Goal: Information Seeking & Learning: Learn about a topic

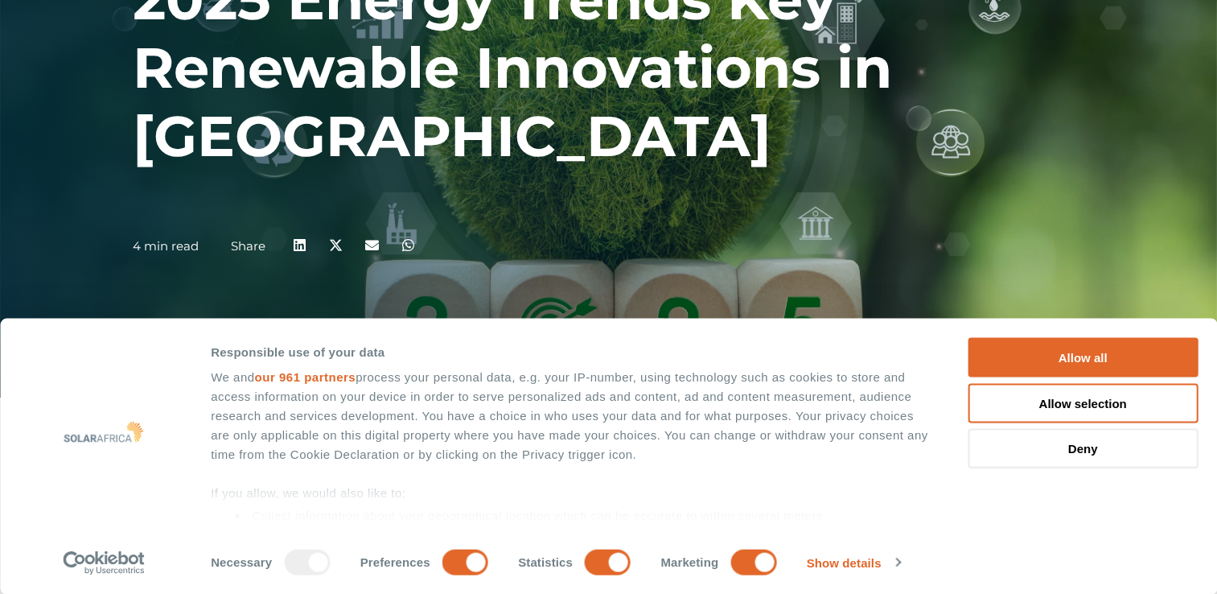
scroll to position [203, 0]
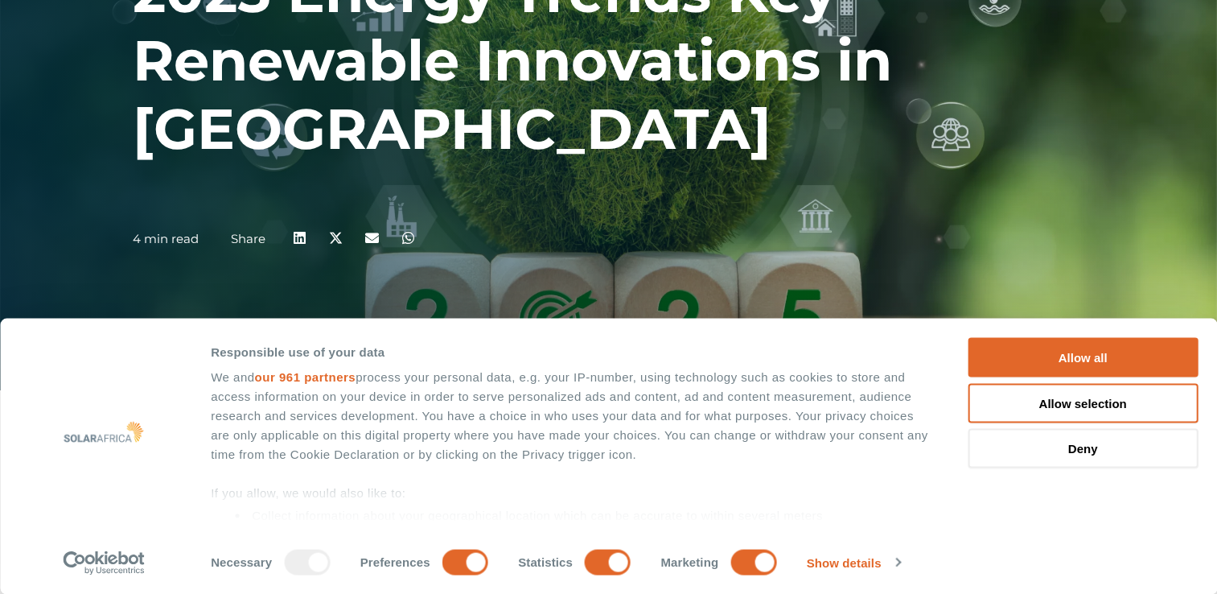
click at [430, 406] on div "We and our 961 partners process your personal data, e.g. your IP-number, using …" at bounding box center [571, 516] width 721 height 296
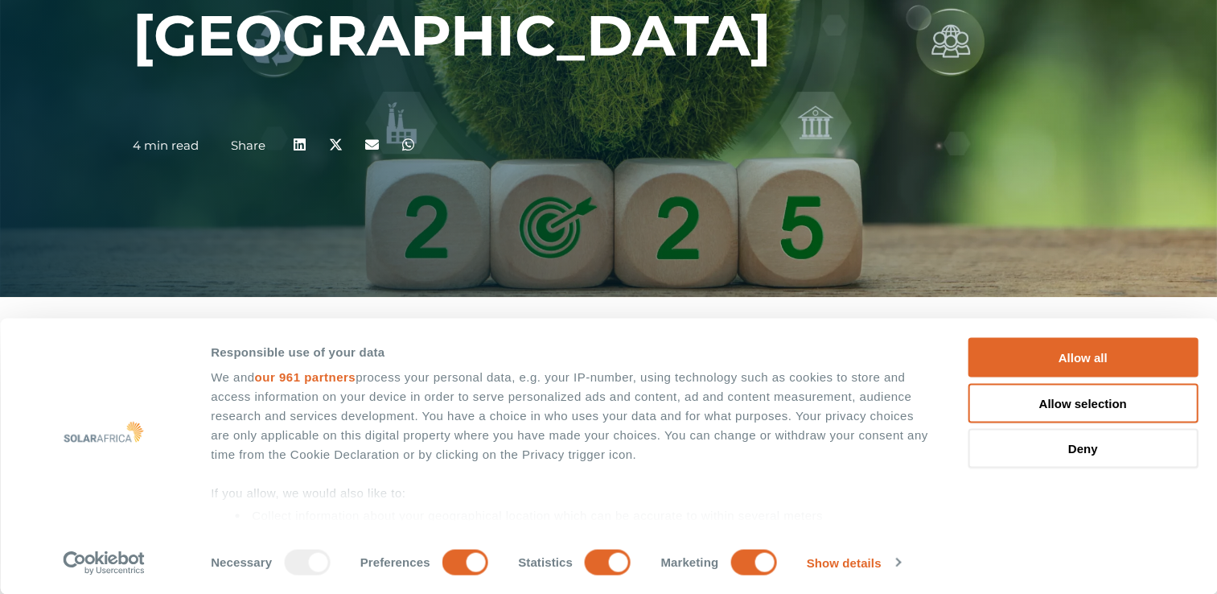
scroll to position [300, 0]
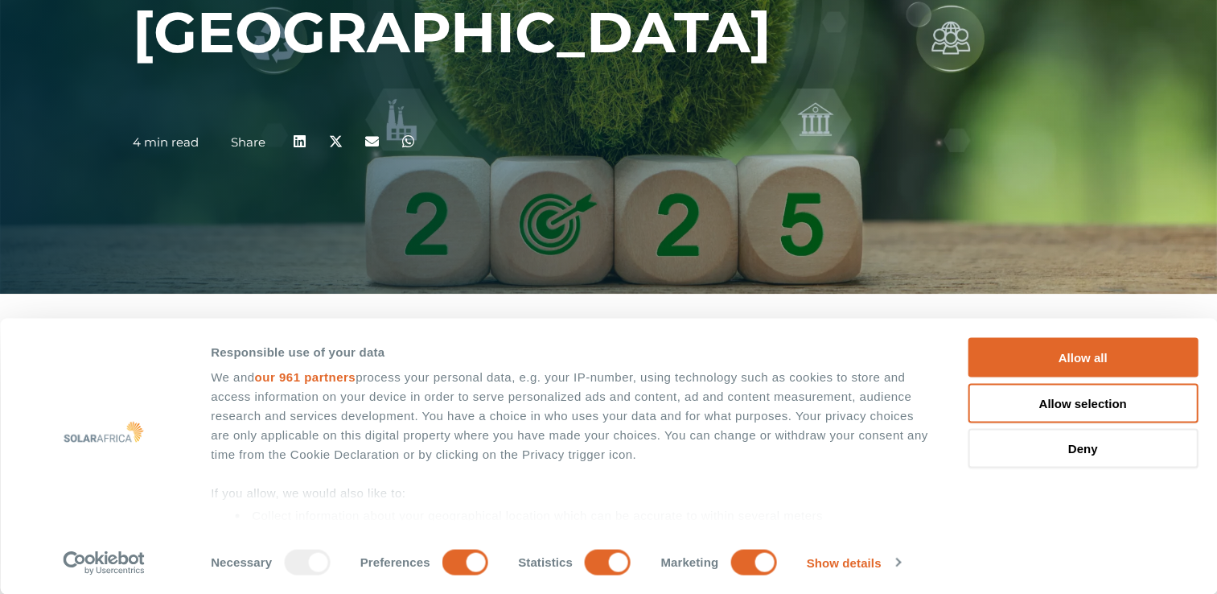
click at [430, 406] on div "We and our 961 partners process your personal data, e.g. your IP-number, using …" at bounding box center [571, 516] width 721 height 296
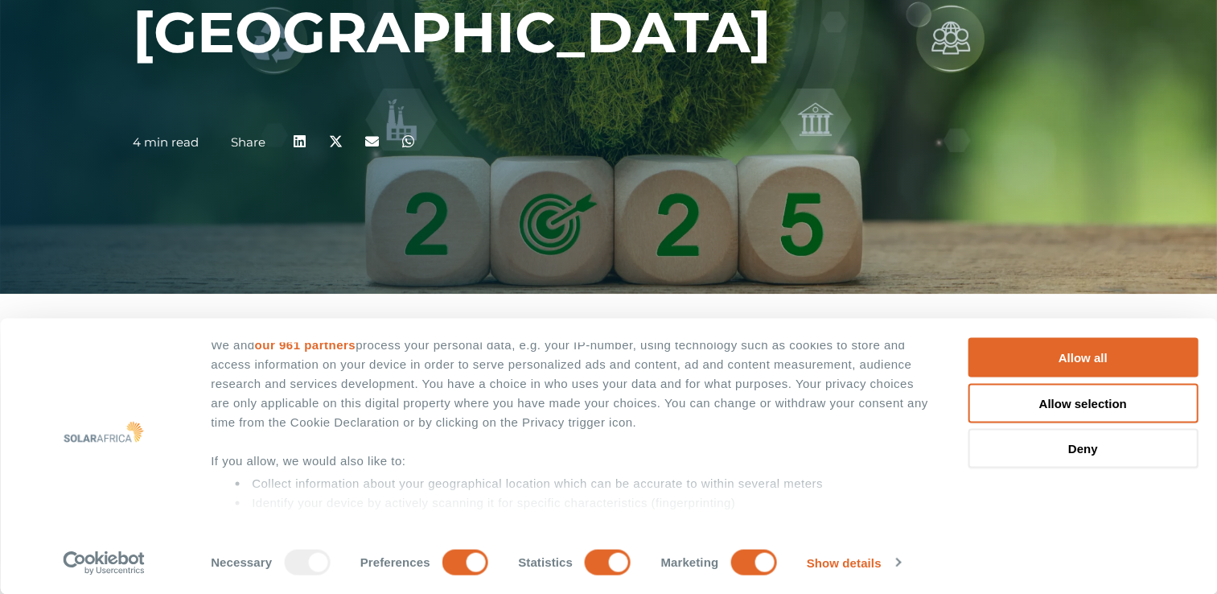
scroll to position [0, 0]
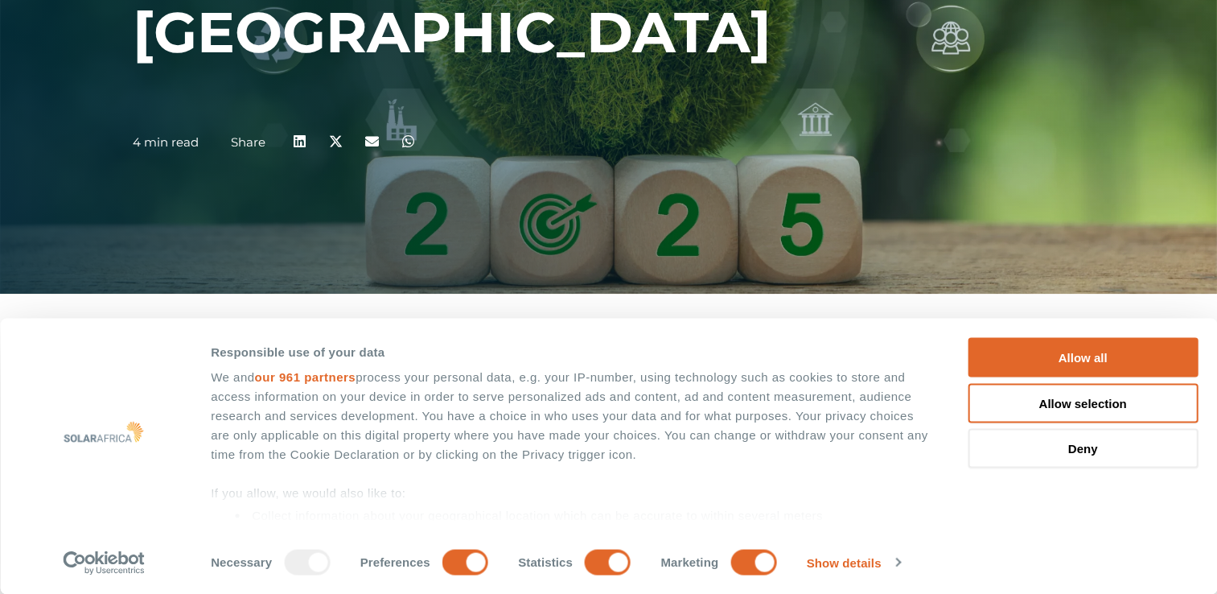
click at [943, 397] on div "Responsible use of your data We and our 961 partners process your personal data…" at bounding box center [578, 431] width 734 height 178
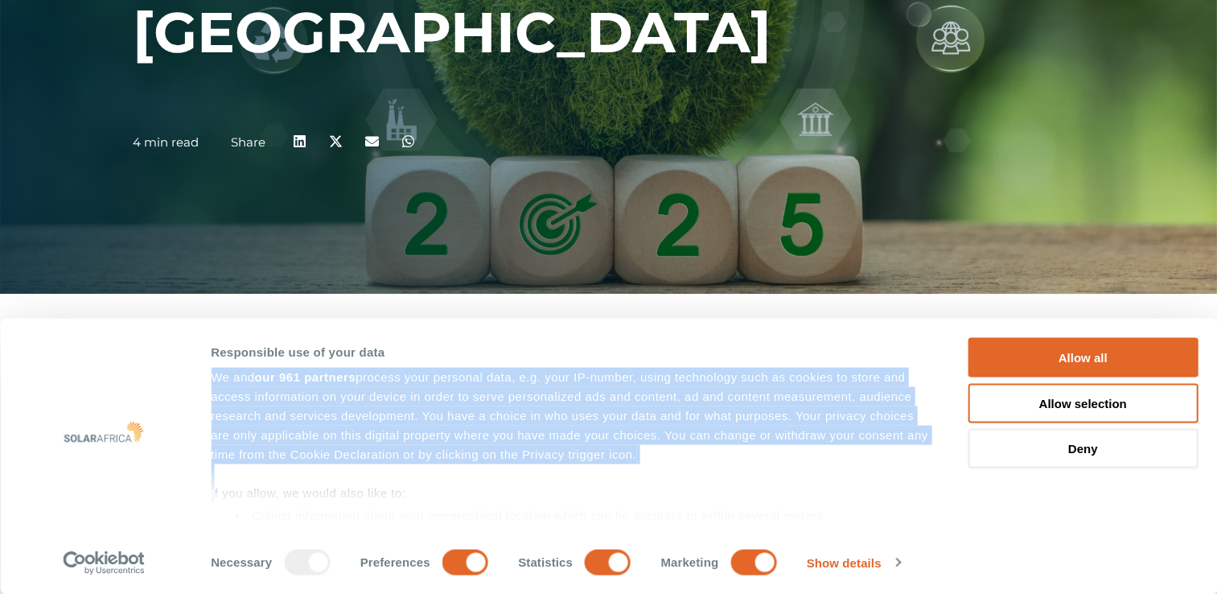
drag, startPoint x: 943, startPoint y: 397, endPoint x: 938, endPoint y: 481, distance: 83.8
click at [938, 481] on div "Responsible use of your data We and our 961 partners process your personal data…" at bounding box center [578, 431] width 734 height 178
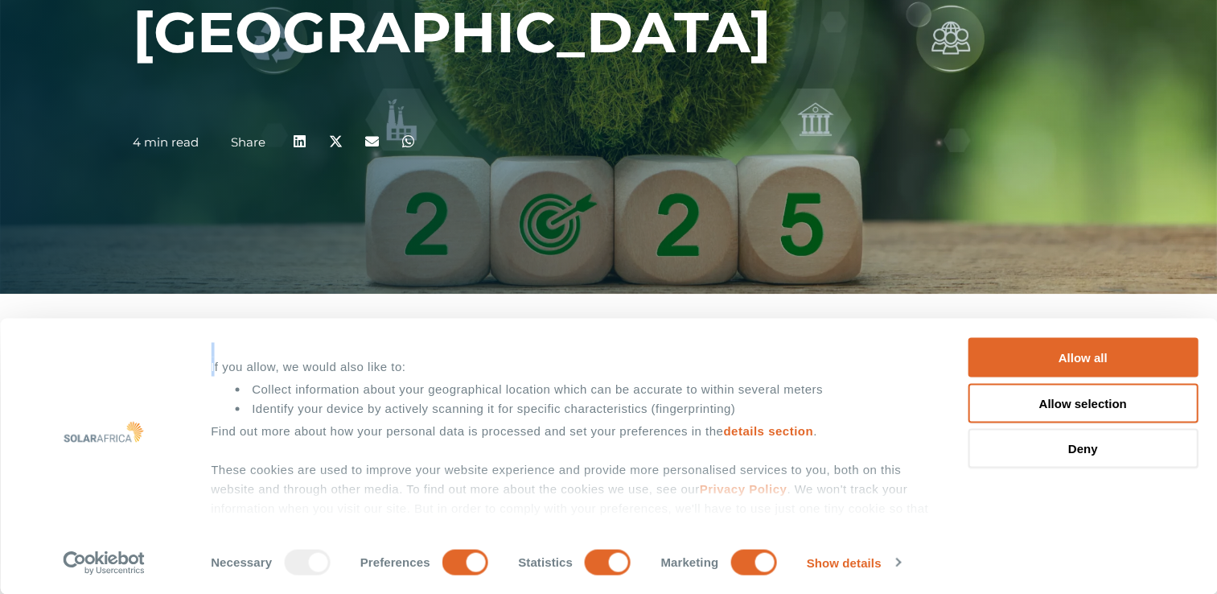
scroll to position [142, 0]
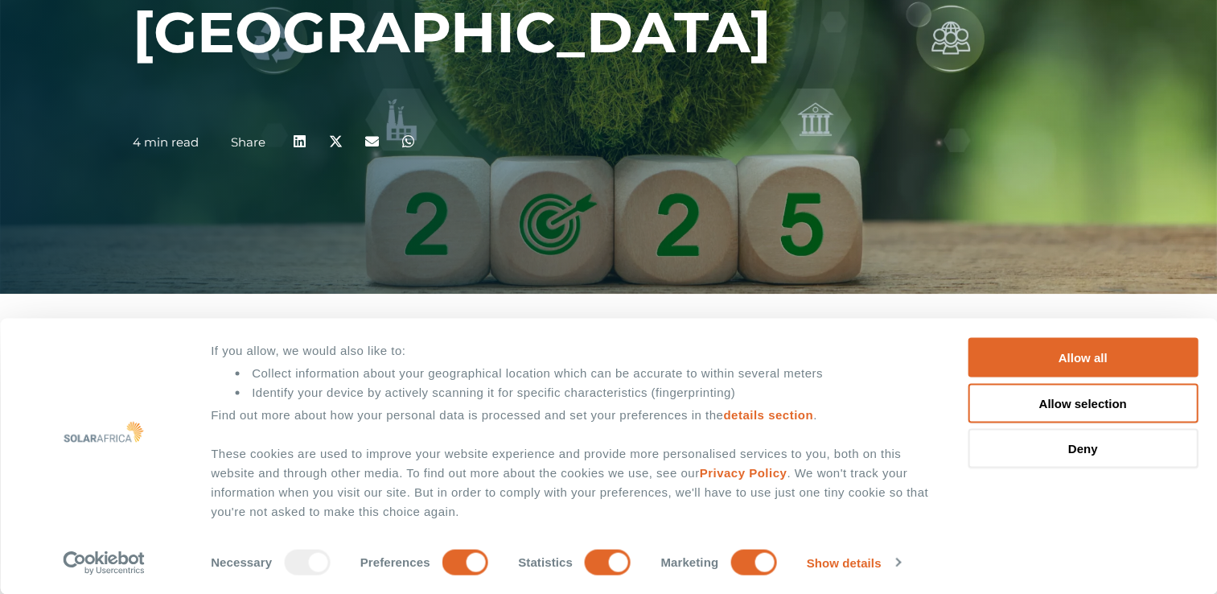
click at [1000, 508] on div "Consent Details Ad Settings About Responsible use of your data We and our 961 p…" at bounding box center [608, 456] width 1178 height 237
